Goal: Task Accomplishment & Management: Use online tool/utility

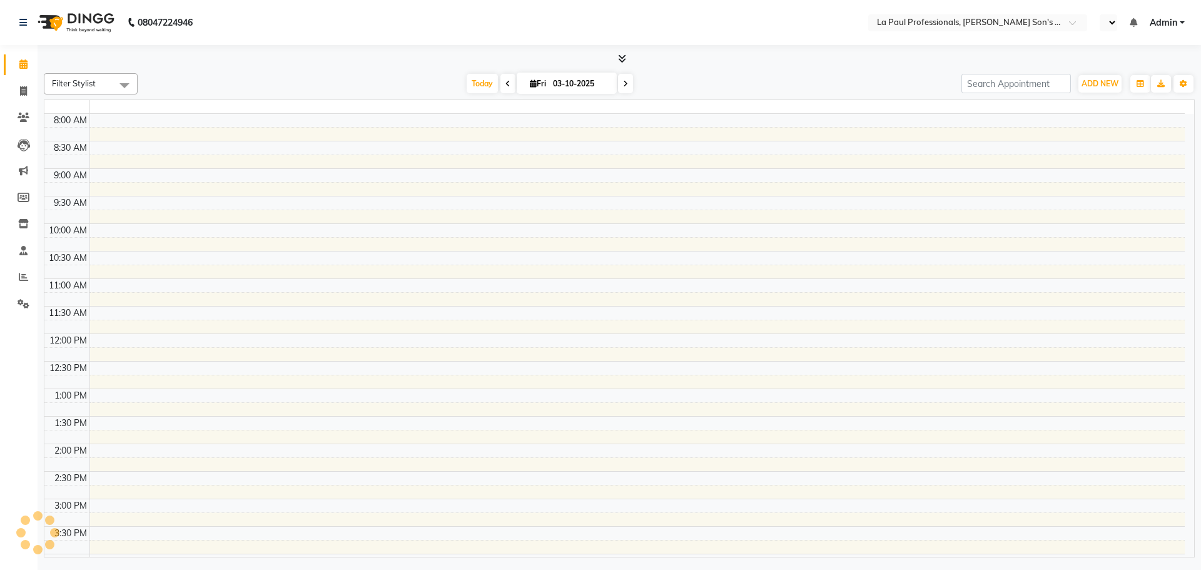
select select "en"
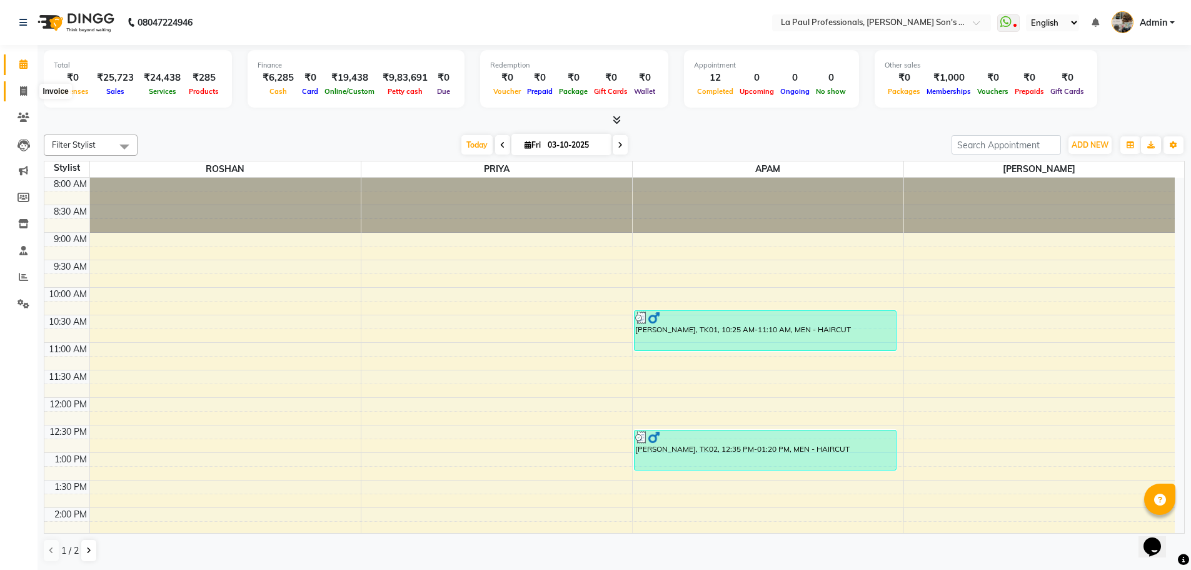
click at [23, 91] on icon at bounding box center [23, 90] width 7 height 9
select select "service"
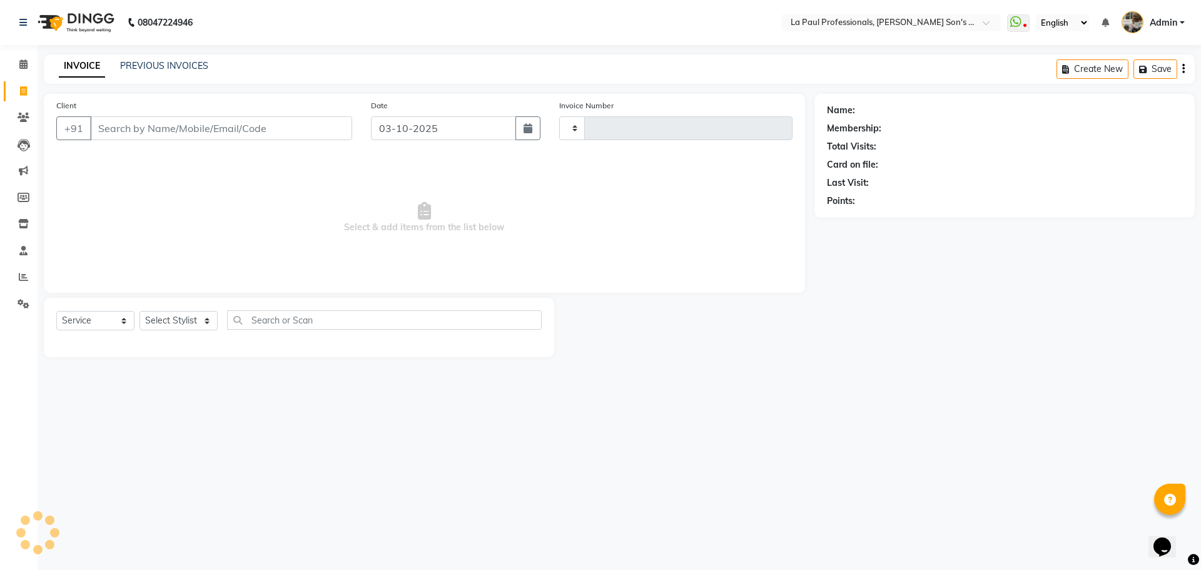
type input "1182"
select select "6271"
click at [198, 66] on link "PREVIOUS INVOICES" at bounding box center [164, 65] width 88 height 11
